Goal: Transaction & Acquisition: Purchase product/service

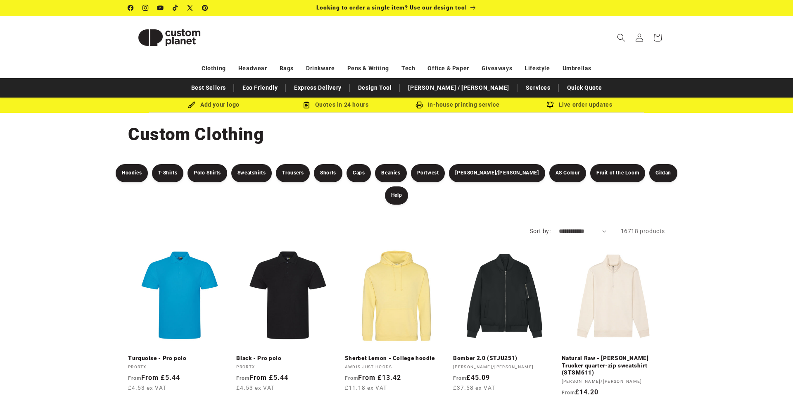
click at [620, 36] on icon "Search" at bounding box center [621, 37] width 8 height 8
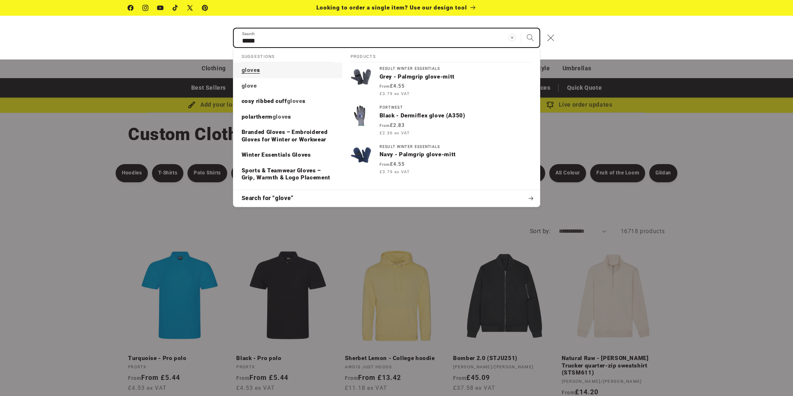
type input "*****"
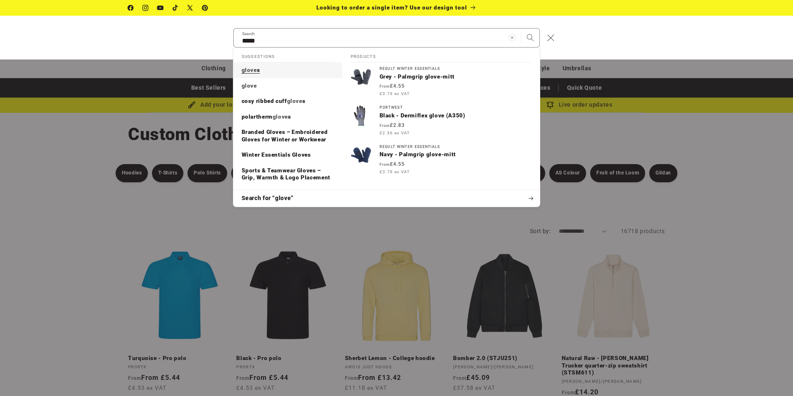
click at [250, 70] on mark "glove" at bounding box center [249, 69] width 15 height 7
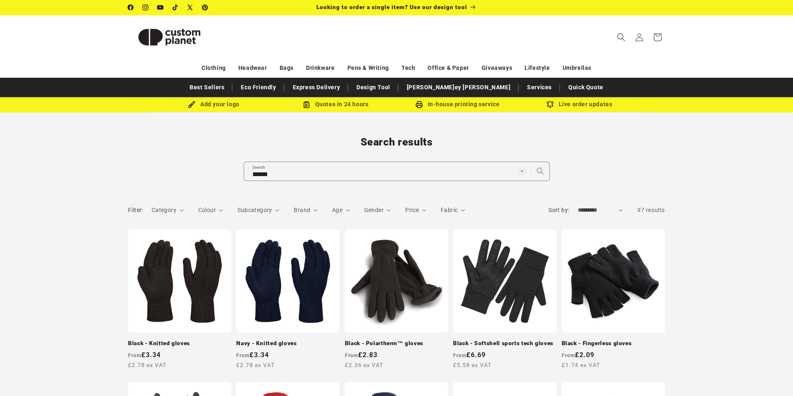
scroll to position [7, 0]
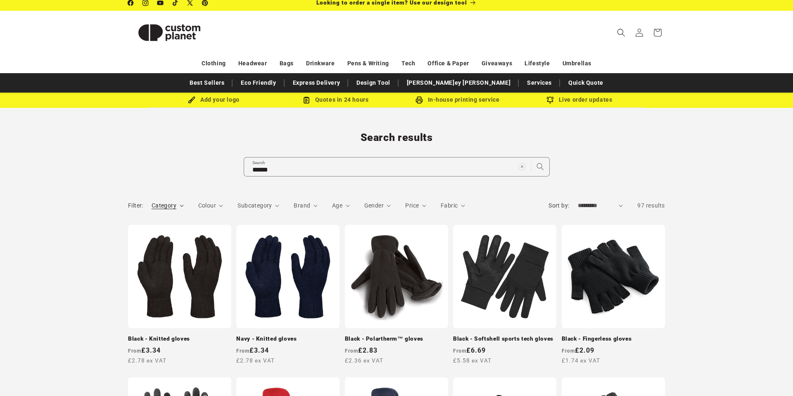
click at [180, 209] on summary "Category" at bounding box center [168, 205] width 32 height 9
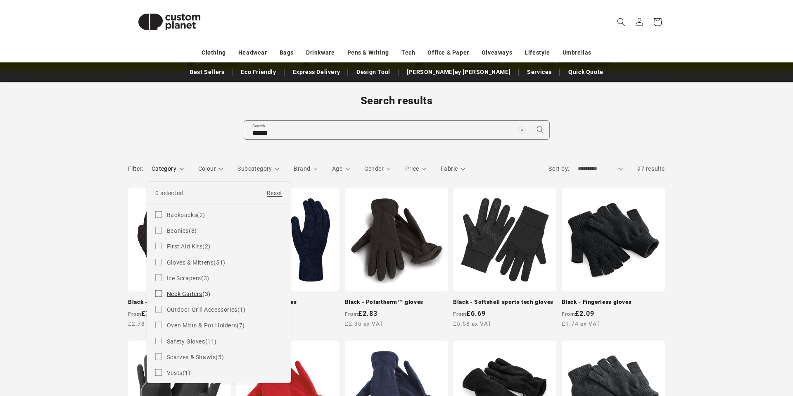
scroll to position [52, 0]
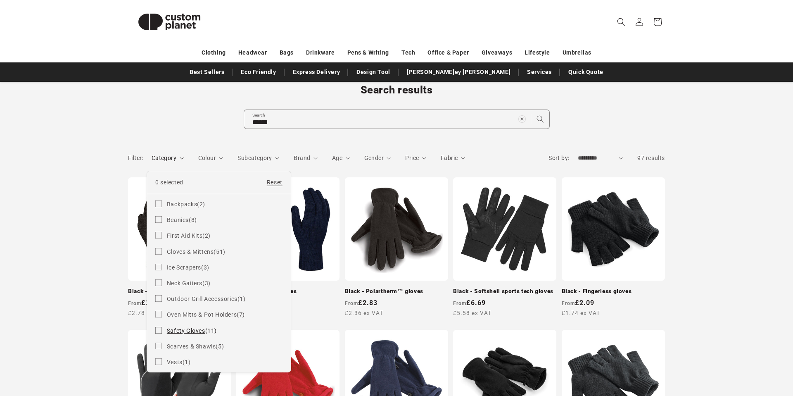
click at [161, 331] on icon at bounding box center [158, 330] width 7 height 7
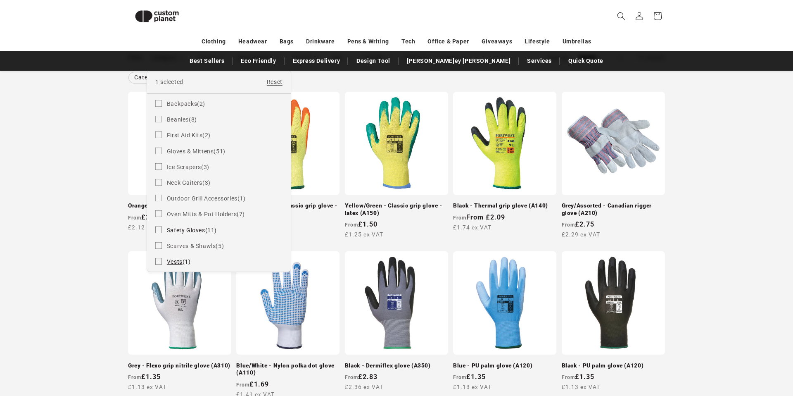
scroll to position [142, 0]
click at [160, 230] on icon at bounding box center [158, 229] width 5 height 3
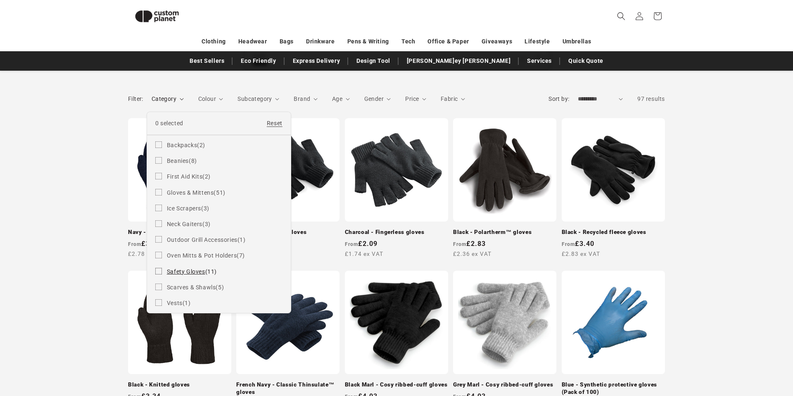
scroll to position [97, 0]
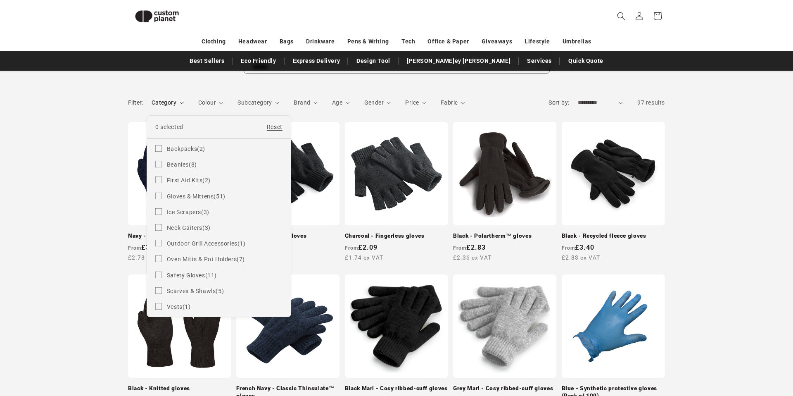
click at [184, 107] on summary "Category" at bounding box center [168, 102] width 32 height 9
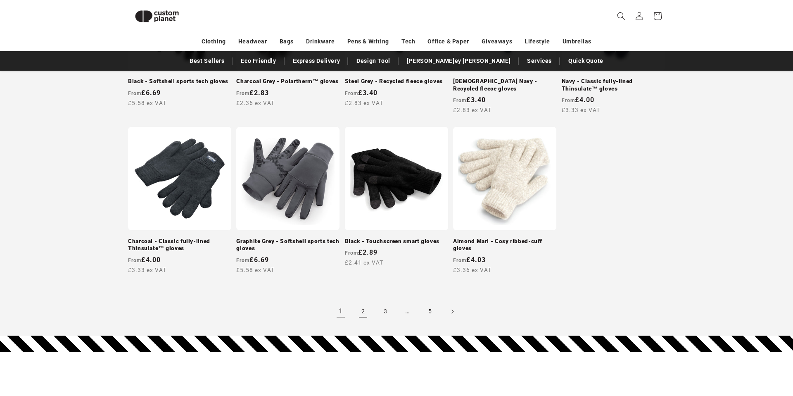
click at [361, 313] on link "2" at bounding box center [363, 311] width 18 height 18
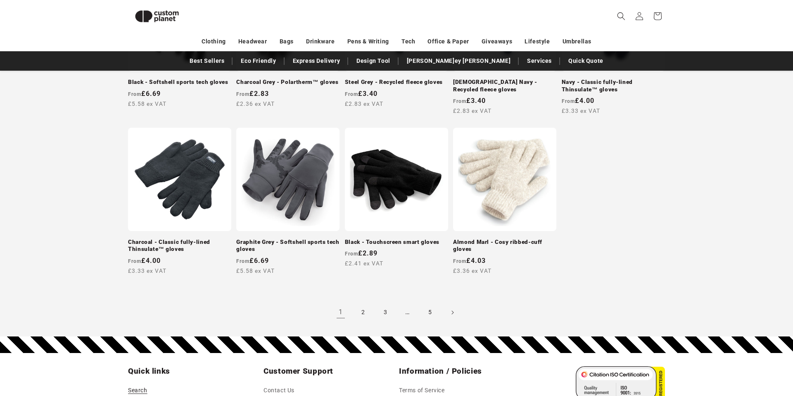
scroll to position [721, 0]
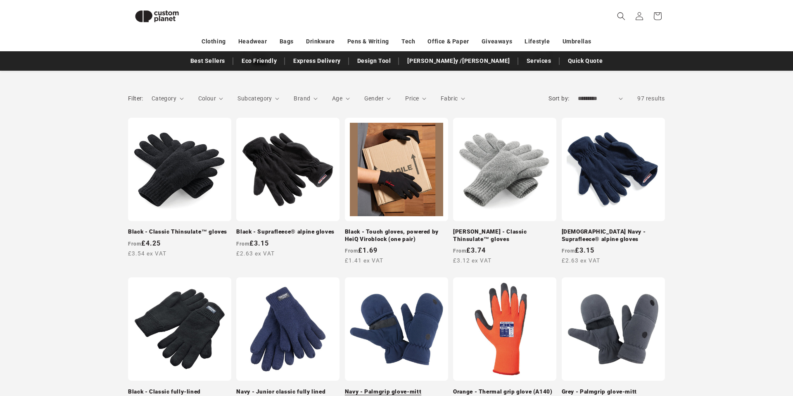
scroll to position [97, 0]
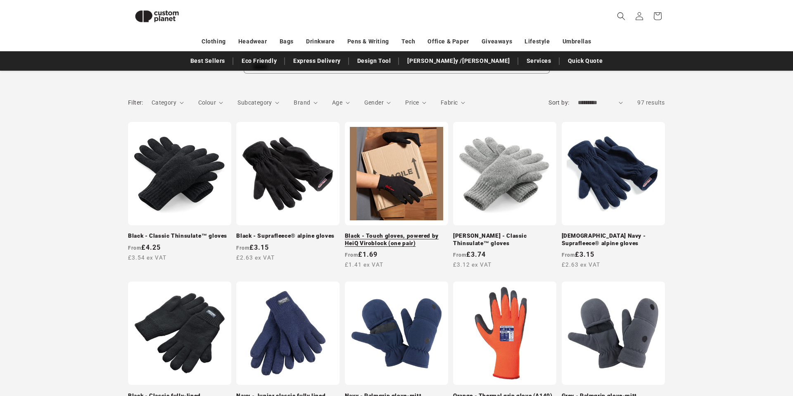
click at [403, 236] on link "Black - Touch gloves, powered by HeiQ Viroblock (one pair)" at bounding box center [396, 239] width 103 height 14
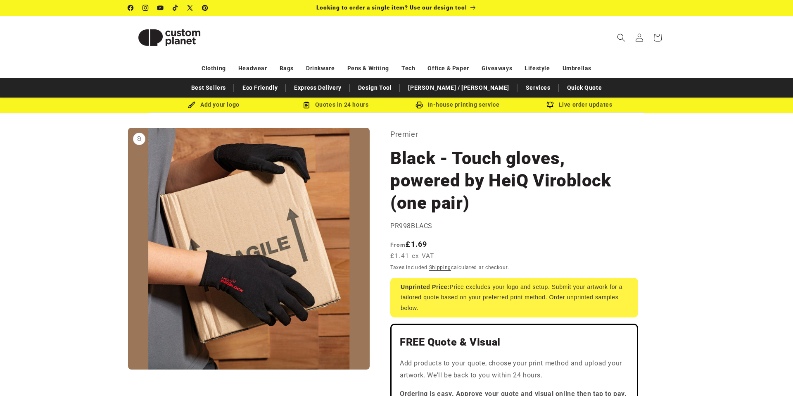
click at [128, 369] on button "Open media 1 in modal" at bounding box center [128, 369] width 0 height 0
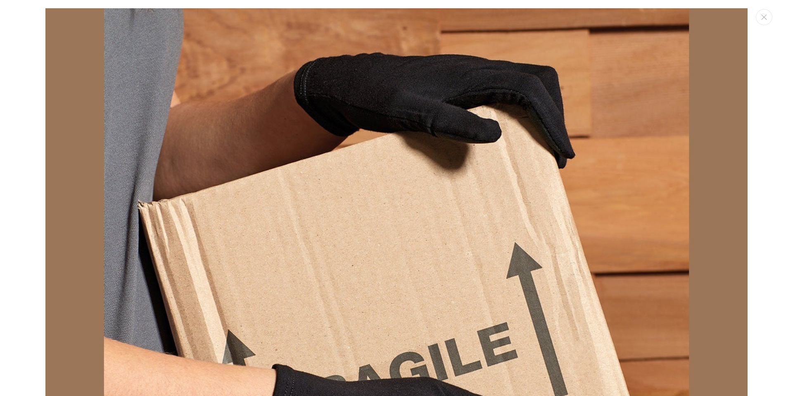
scroll to position [8, 0]
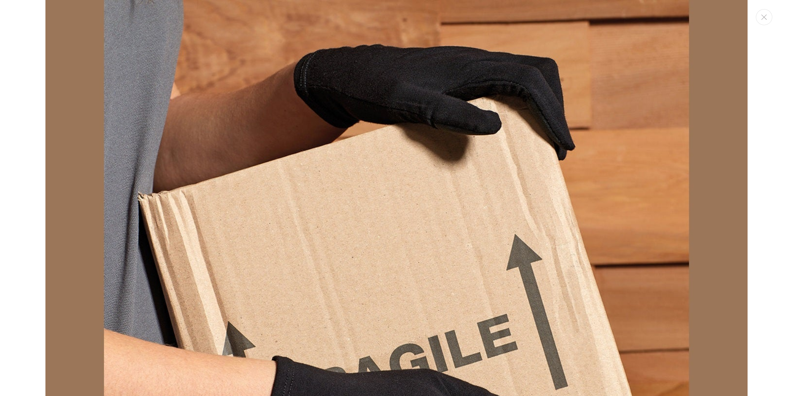
click at [353, 235] on img "Media gallery" at bounding box center [396, 351] width 702 height 702
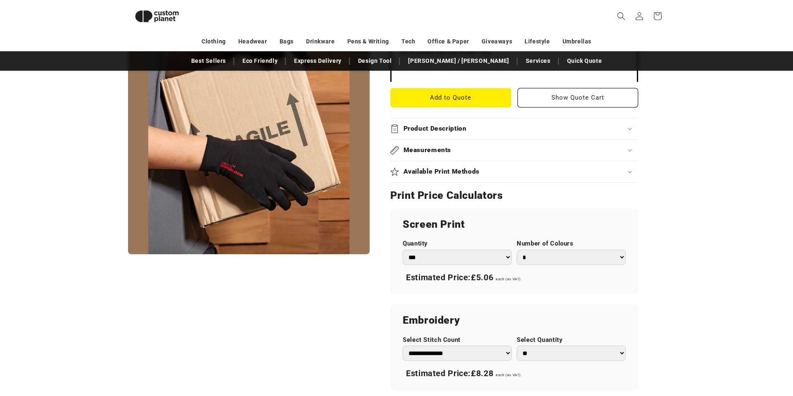
scroll to position [365, 0]
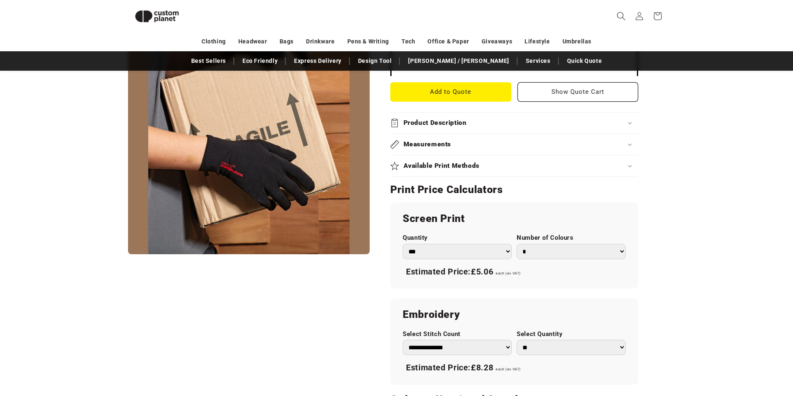
click at [618, 15] on icon "Search" at bounding box center [620, 16] width 9 height 9
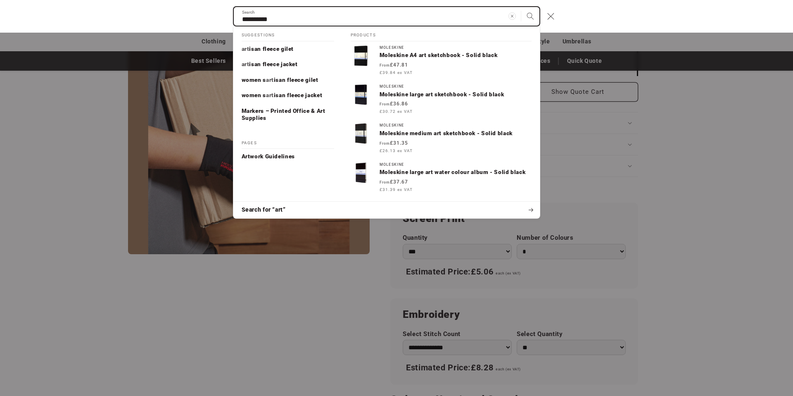
type input "**********"
click at [521, 7] on button "Search" at bounding box center [530, 16] width 18 height 18
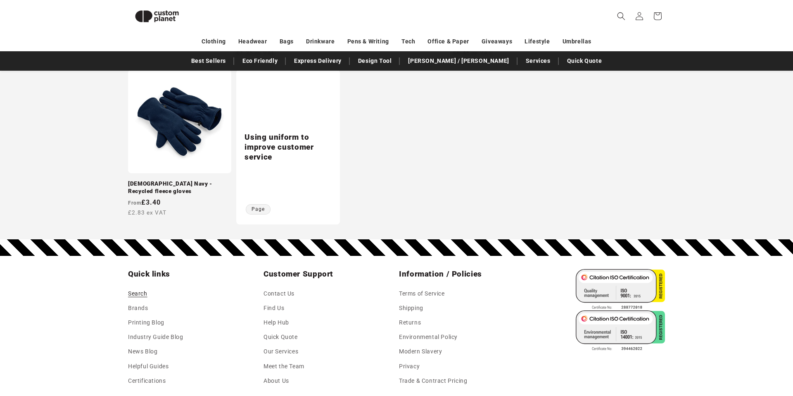
scroll to position [788, 0]
